Goal: Task Accomplishment & Management: Manage account settings

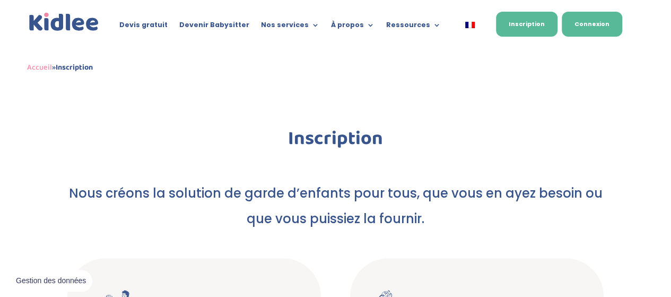
click at [588, 22] on link "Connexion" at bounding box center [592, 24] width 60 height 25
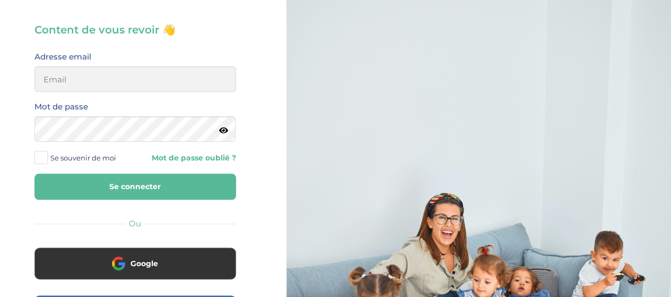
scroll to position [106, 0]
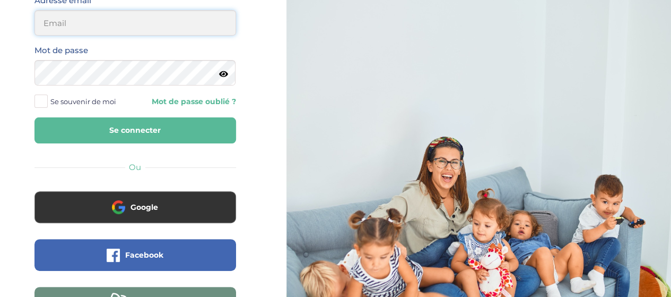
type input "elena.shovkopljas993@gmail.com"
click at [154, 133] on button "Se connecter" at bounding box center [135, 130] width 202 height 26
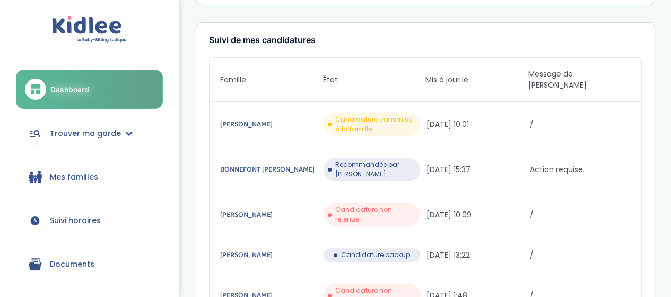
scroll to position [159, 0]
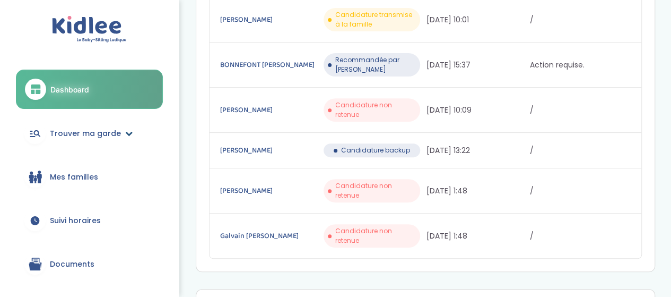
click at [125, 133] on icon at bounding box center [128, 132] width 7 height 7
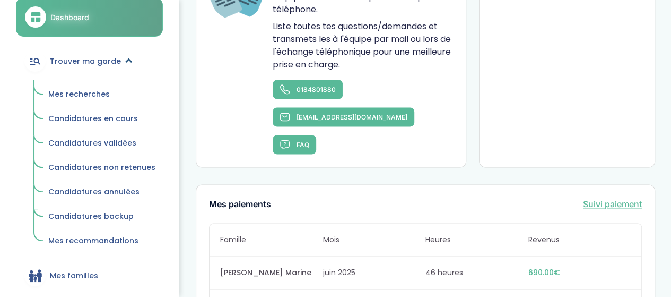
scroll to position [106, 0]
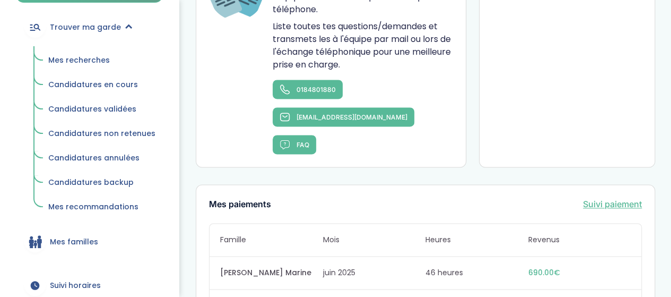
click at [115, 207] on span "Mes recommandations" at bounding box center [93, 206] width 90 height 11
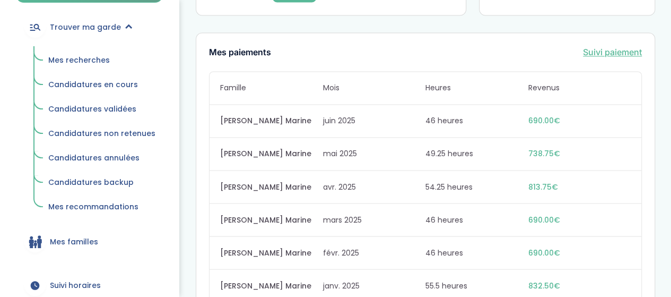
scroll to position [902, 0]
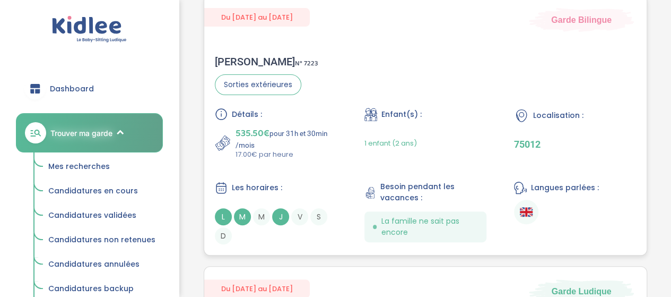
scroll to position [53, 0]
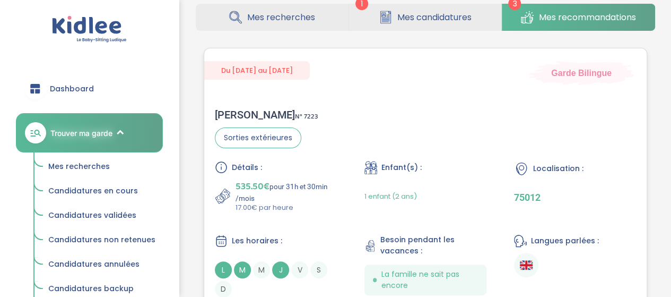
click at [376, 135] on div "Yohann P . N° 7223 Sorties extérieures Détails : 535.50€ pour 31h et 30min /moi…" at bounding box center [425, 203] width 442 height 210
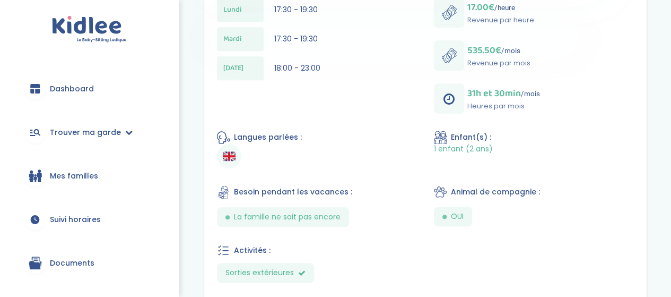
scroll to position [424, 0]
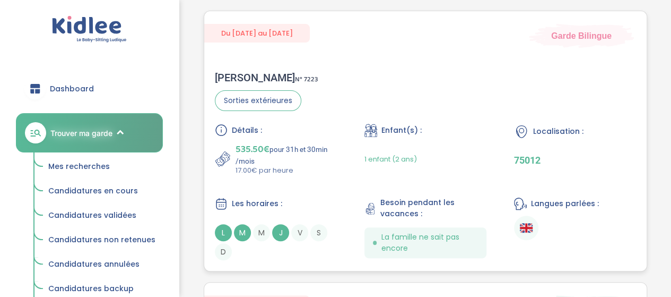
scroll to position [32, 0]
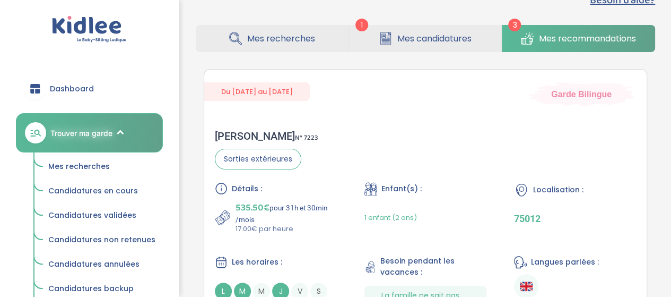
click at [452, 45] on link "Mes candidatures" at bounding box center [425, 38] width 153 height 27
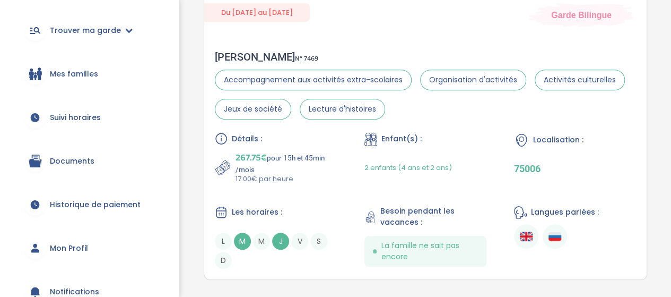
scroll to position [45, 0]
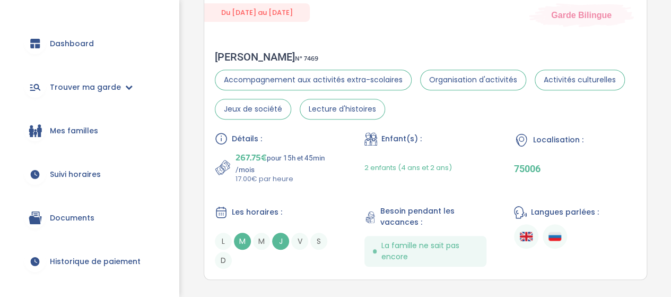
click at [93, 131] on span "Mes familles" at bounding box center [74, 130] width 48 height 11
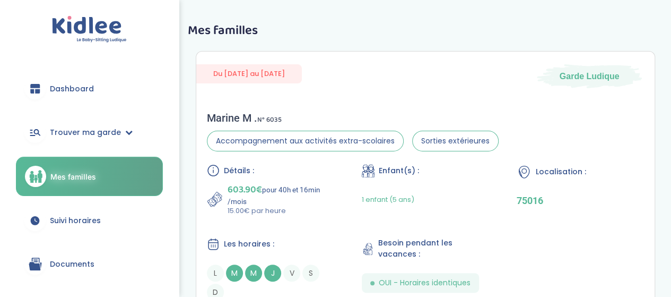
click at [124, 84] on link "Dashboard" at bounding box center [89, 88] width 147 height 38
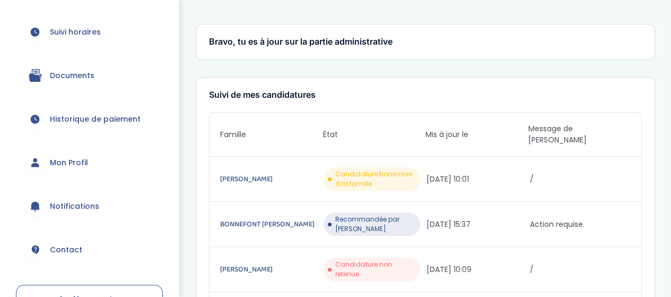
scroll to position [99, 0]
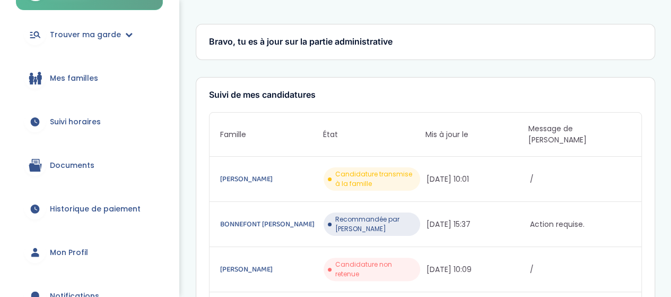
click at [93, 84] on link "Mes familles" at bounding box center [89, 78] width 147 height 38
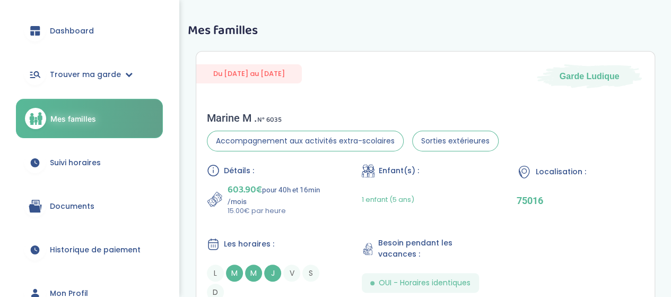
scroll to position [53, 0]
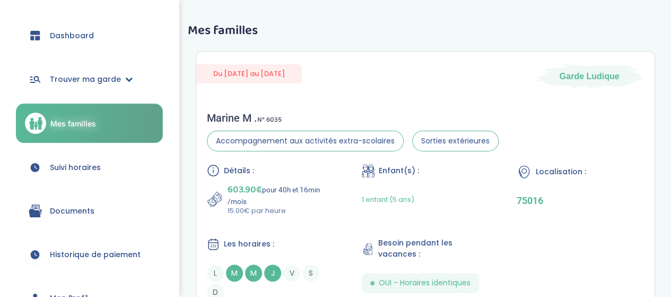
click at [118, 79] on link "Trouver ma garde" at bounding box center [89, 79] width 147 height 38
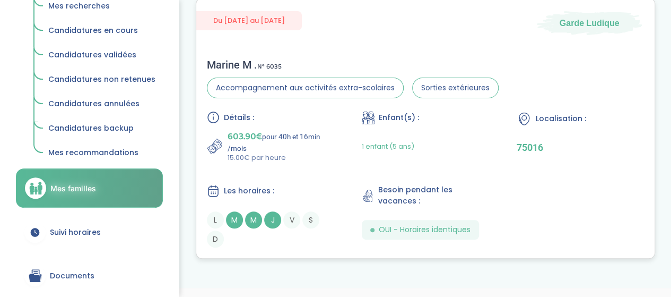
scroll to position [78, 0]
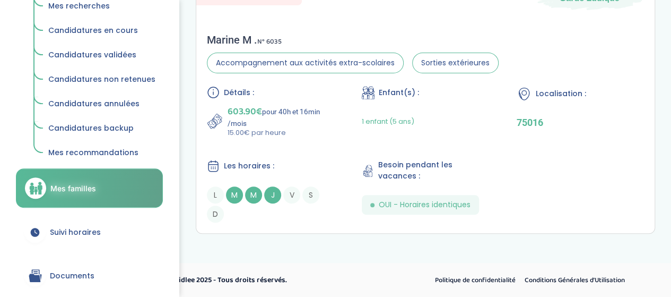
click at [105, 150] on span "Mes recommandations" at bounding box center [93, 152] width 90 height 11
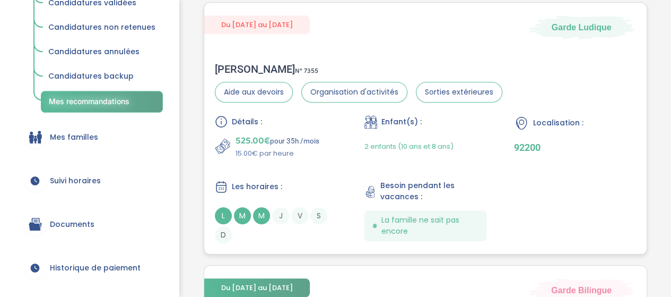
scroll to position [371, 0]
